Goal: Transaction & Acquisition: Purchase product/service

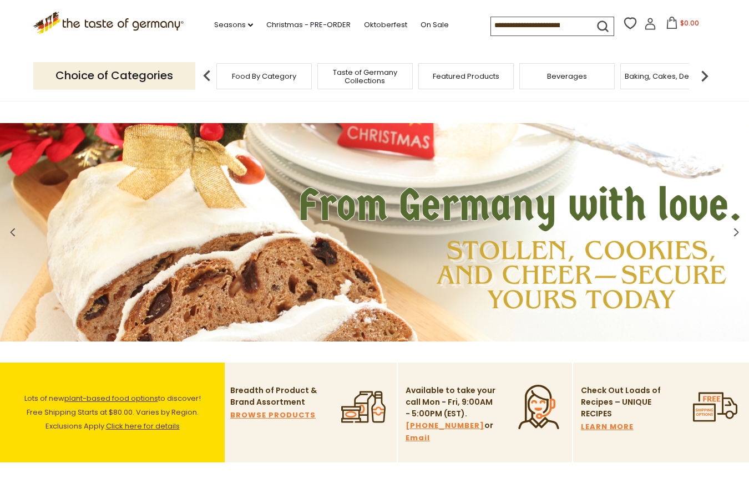
click at [367, 136] on img at bounding box center [374, 232] width 749 height 219
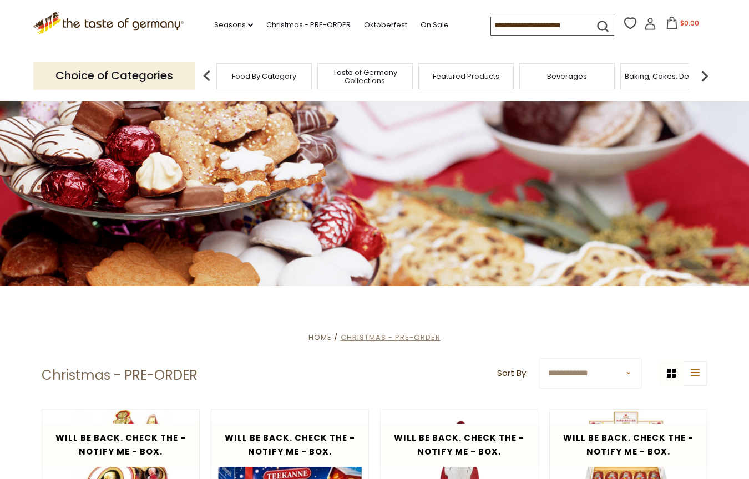
click at [404, 335] on span "Christmas - PRE-ORDER" at bounding box center [391, 337] width 100 height 11
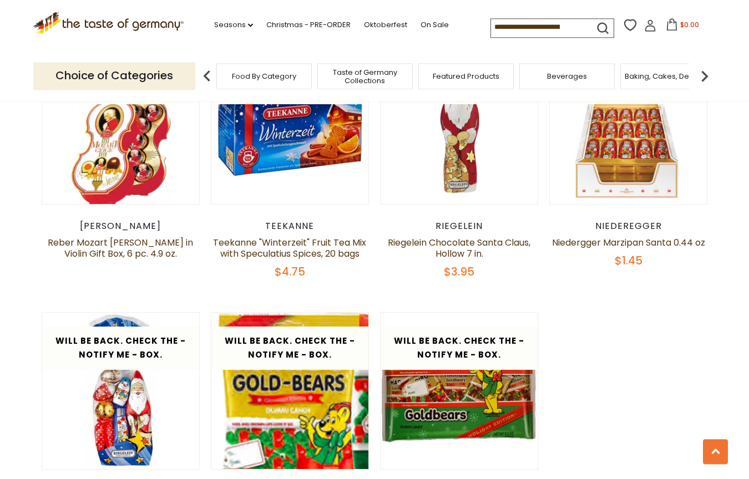
scroll to position [725, 0]
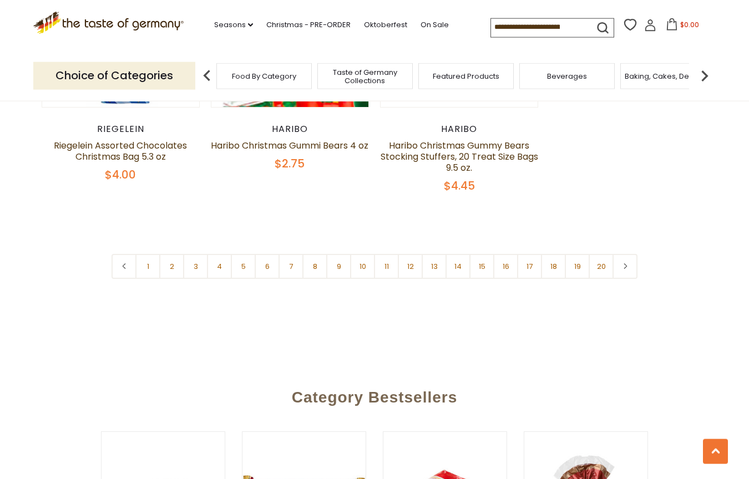
click at [491, 27] on input at bounding box center [538, 27] width 94 height 16
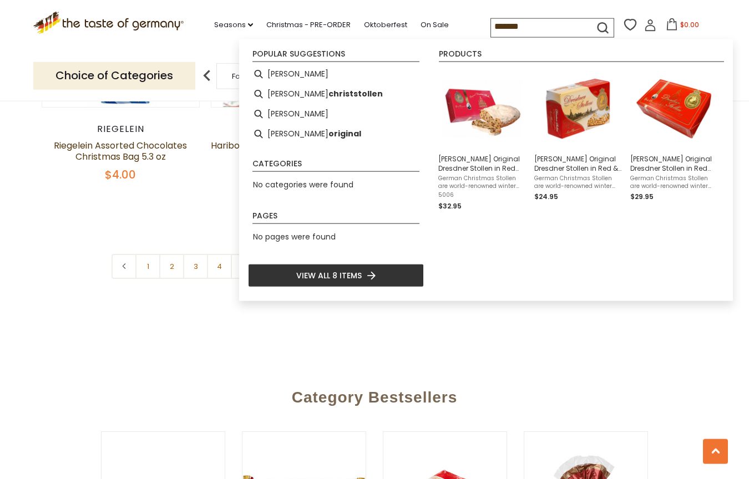
type input "*******"
click at [314, 273] on span "View all 8 items" at bounding box center [328, 276] width 65 height 12
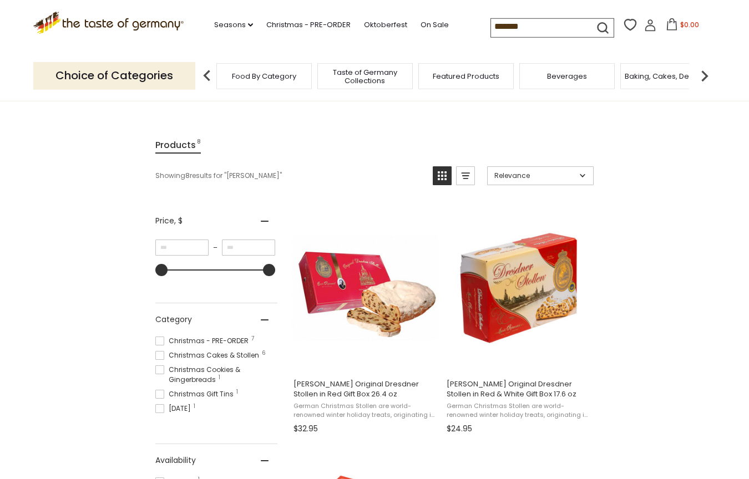
scroll to position [106, 0]
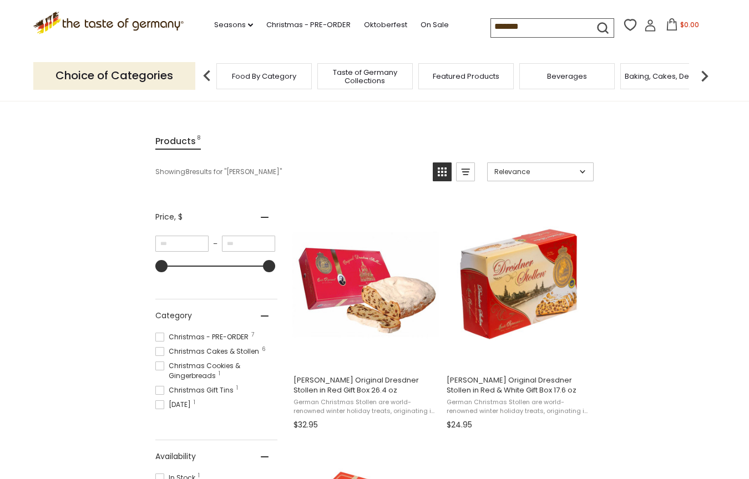
click at [189, 335] on span "Christmas - PRE-ORDER 7" at bounding box center [203, 337] width 97 height 10
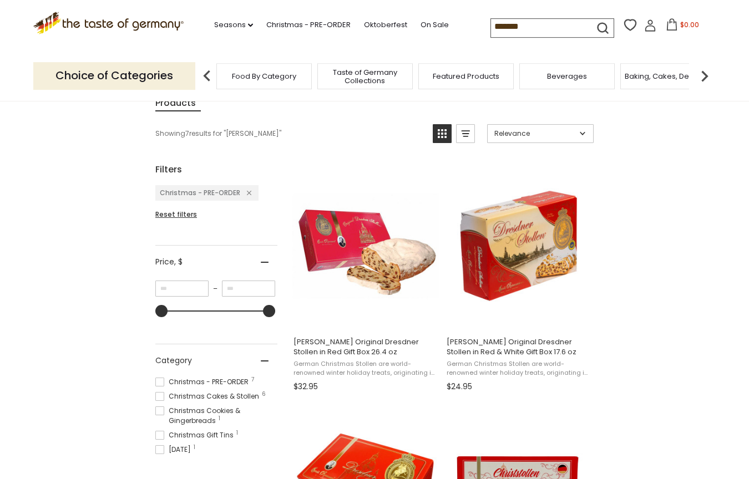
scroll to position [133, 0]
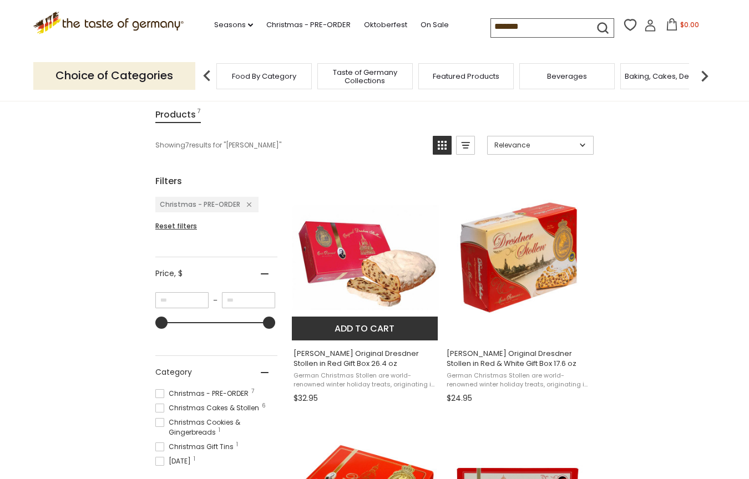
click at [322, 256] on img "Emil Reimann Original Dresdner Stollen in Red Gift Box 26.4 oz" at bounding box center [365, 257] width 147 height 147
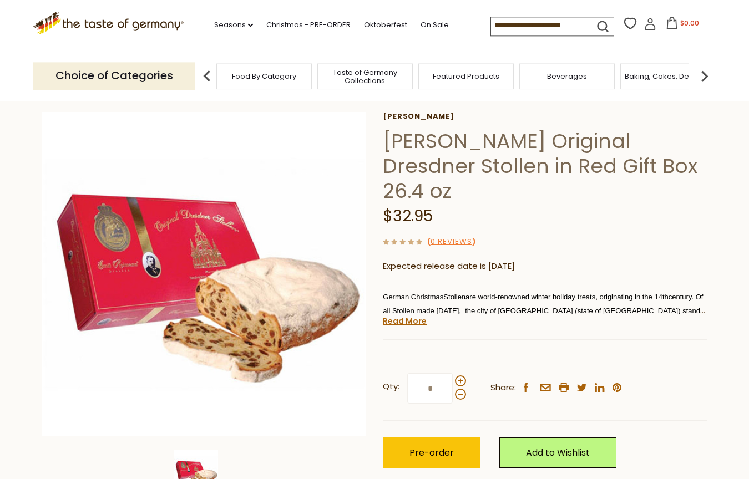
scroll to position [53, 0]
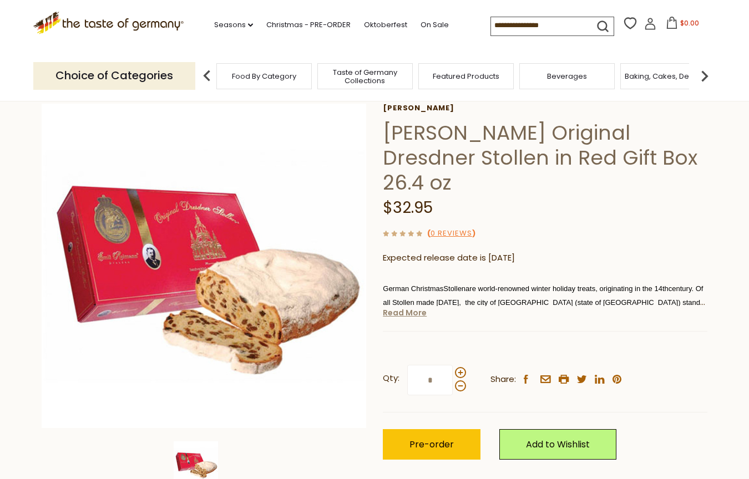
click at [398, 307] on link "Read More" at bounding box center [405, 312] width 44 height 11
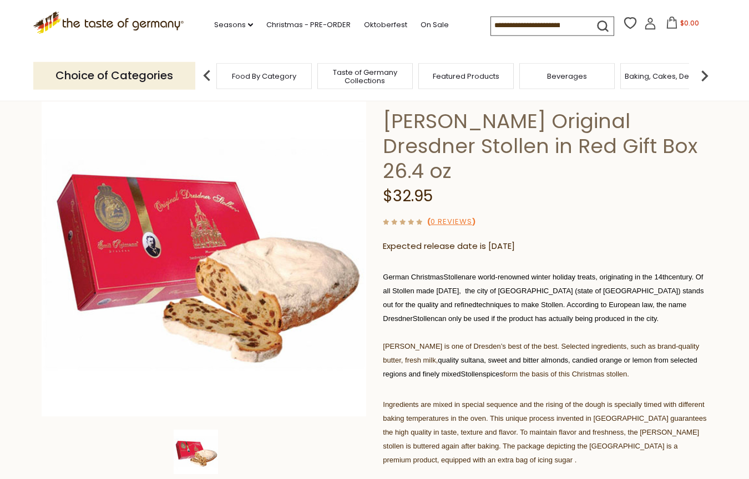
scroll to position [0, 0]
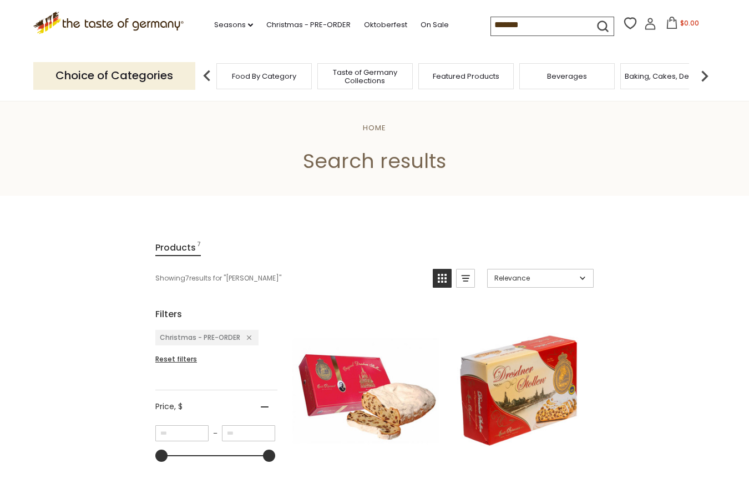
scroll to position [133, 0]
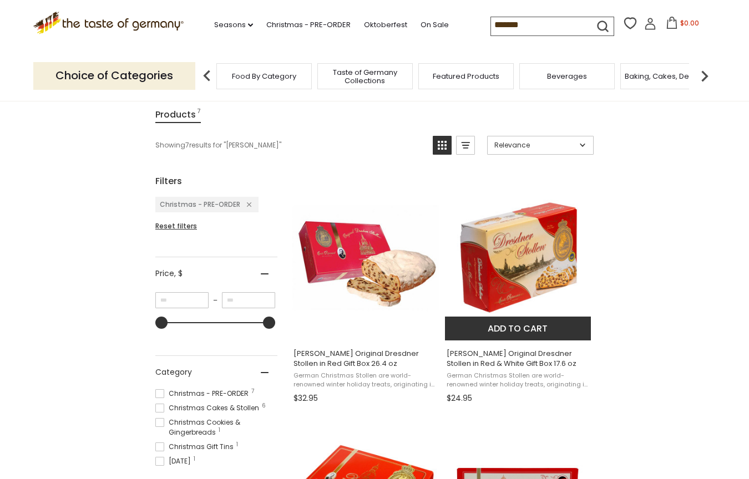
click at [515, 256] on img "Emil Reimann Original Dresdner Stollen in Red & White Gift Box 17.6 oz" at bounding box center [518, 257] width 147 height 147
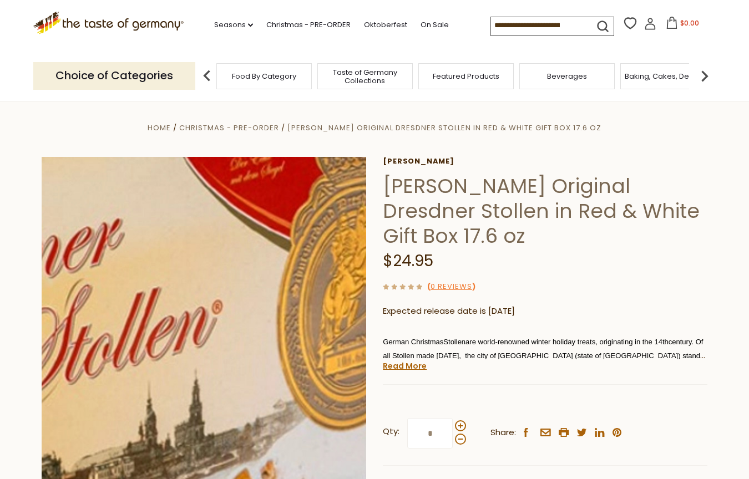
click at [282, 286] on img at bounding box center [204, 319] width 324 height 324
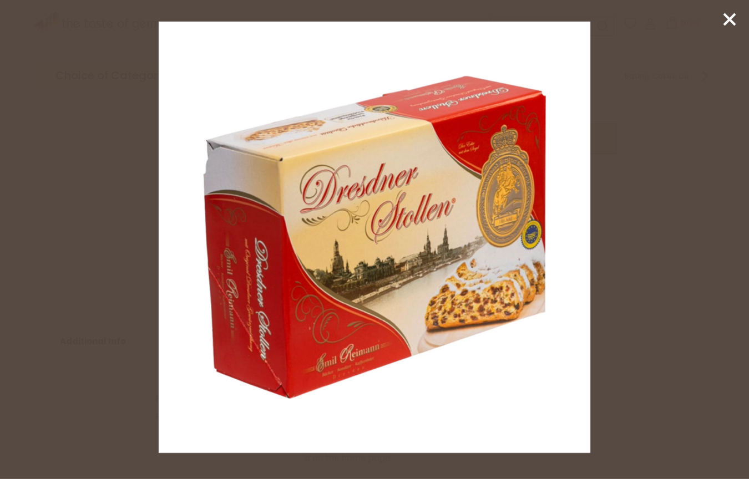
scroll to position [363, 0]
click at [732, 17] on line at bounding box center [729, 19] width 11 height 11
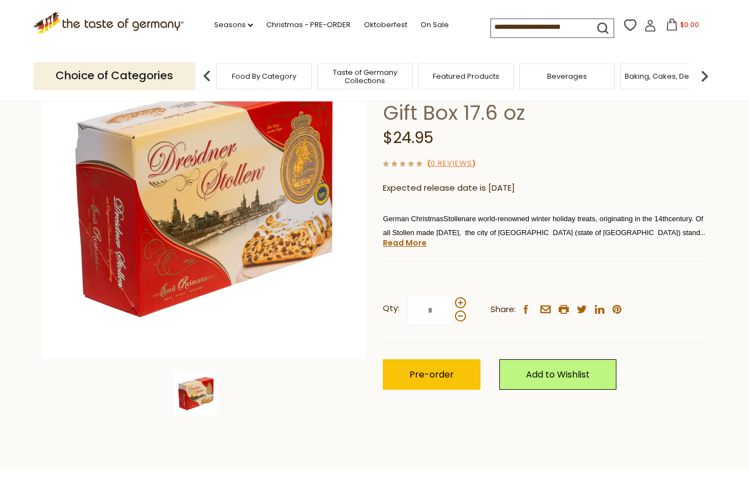
scroll to position [97, 0]
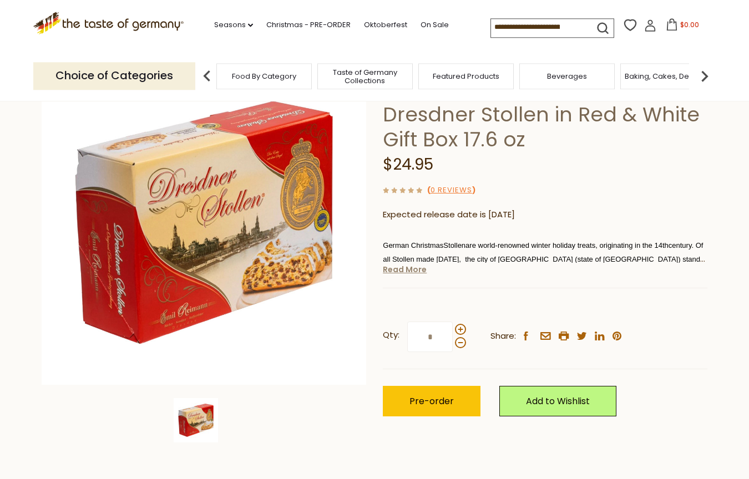
click at [399, 270] on link "Read More" at bounding box center [405, 269] width 44 height 11
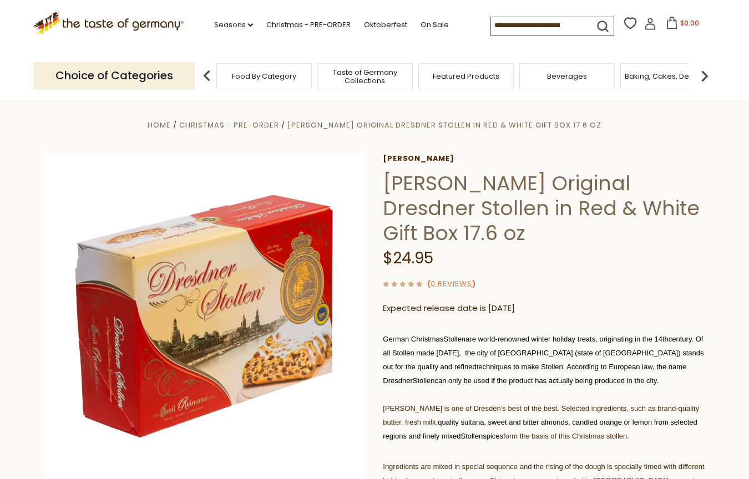
scroll to position [0, 0]
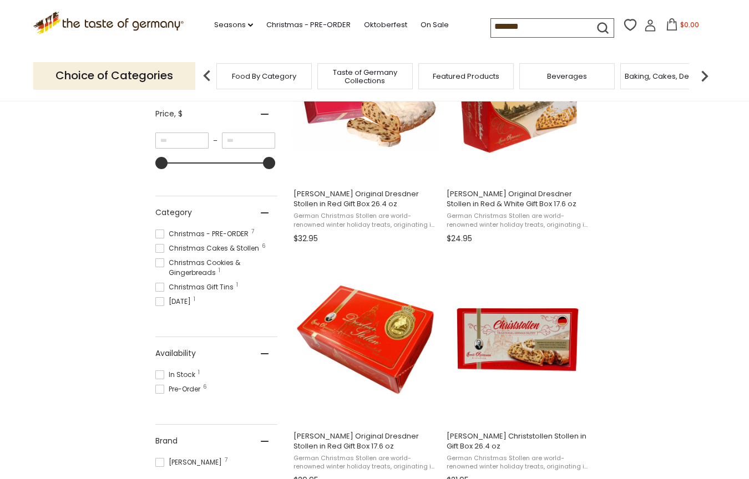
scroll to position [319, 0]
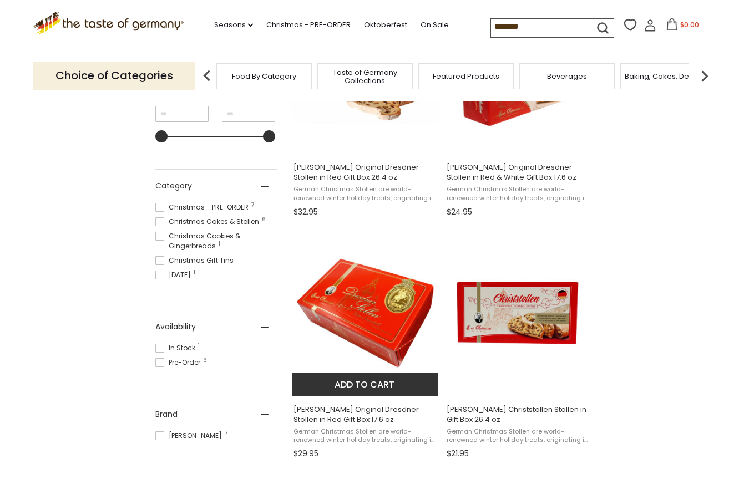
click at [362, 297] on img "Emil Reimann Original Dresdner Stollen in Red Gift Box 17.6 oz" at bounding box center [365, 313] width 147 height 147
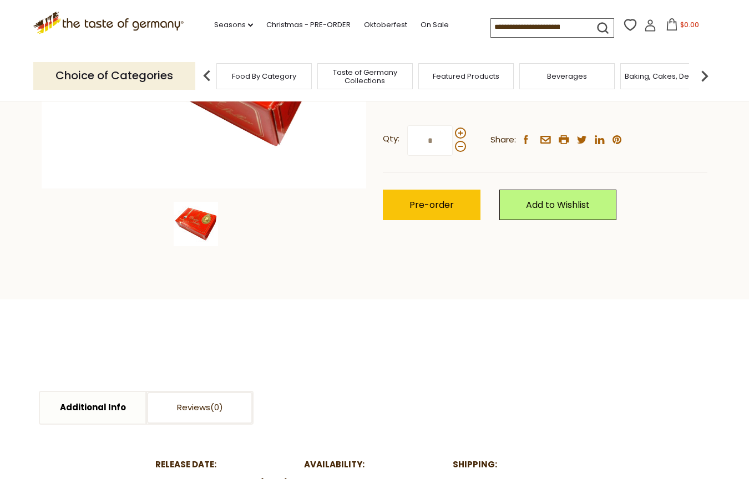
scroll to position [266, 0]
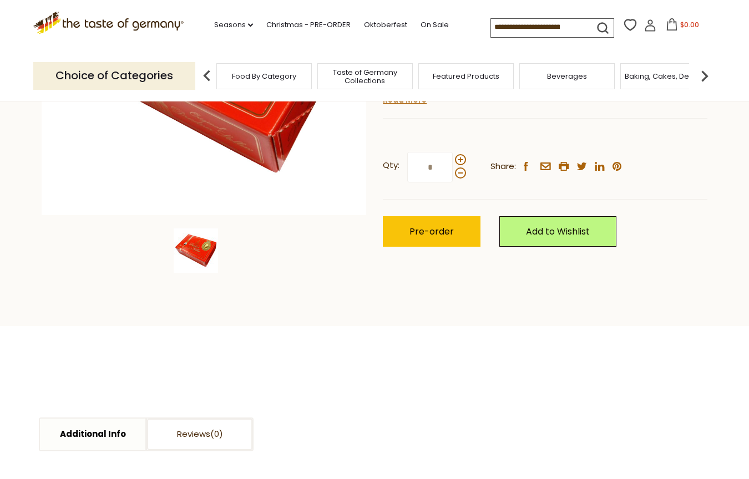
click at [197, 247] on img at bounding box center [196, 251] width 44 height 44
